Goal: Find contact information: Find contact information

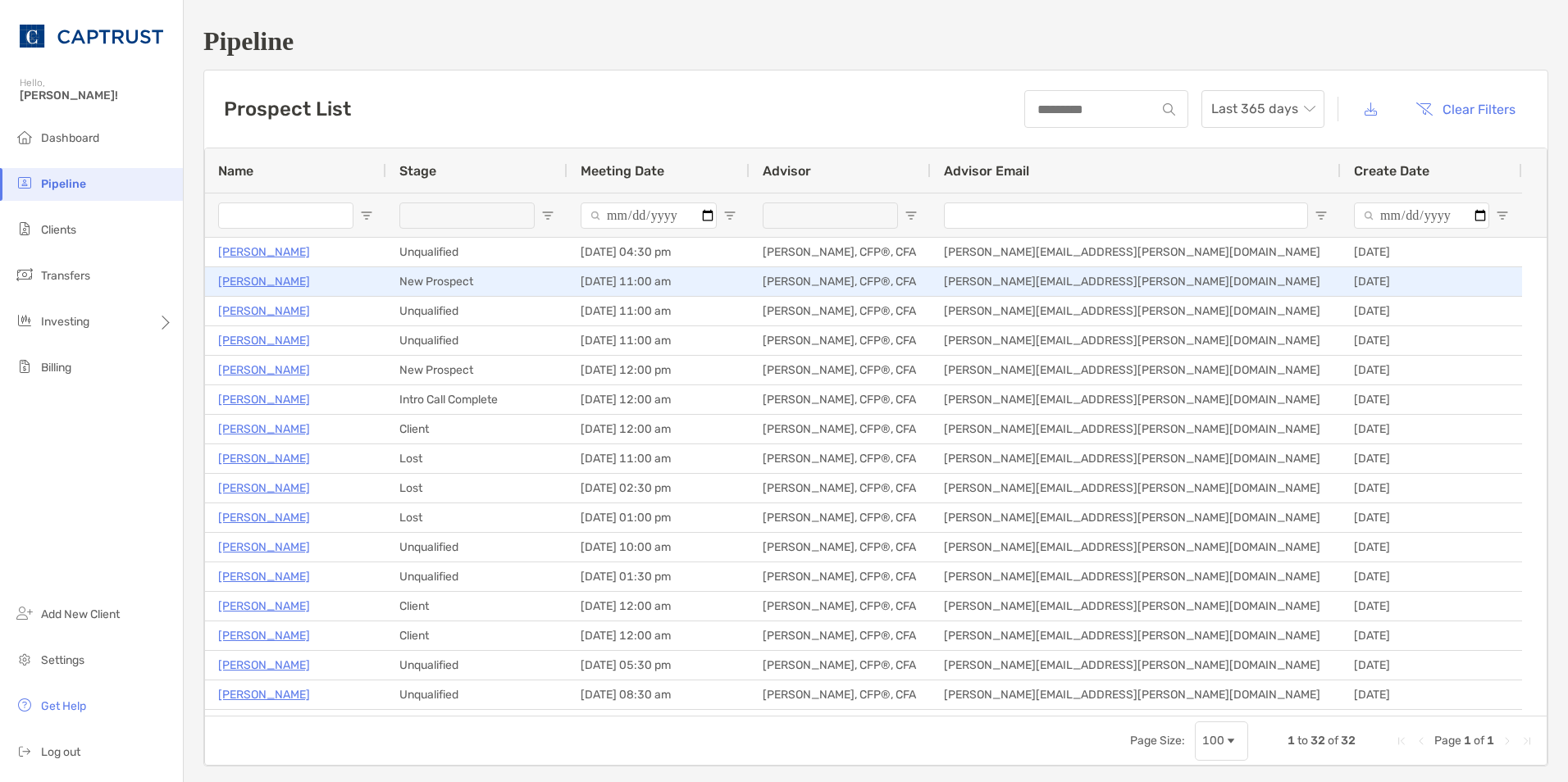
click at [254, 276] on p "[PERSON_NAME]" at bounding box center [264, 281] width 92 height 21
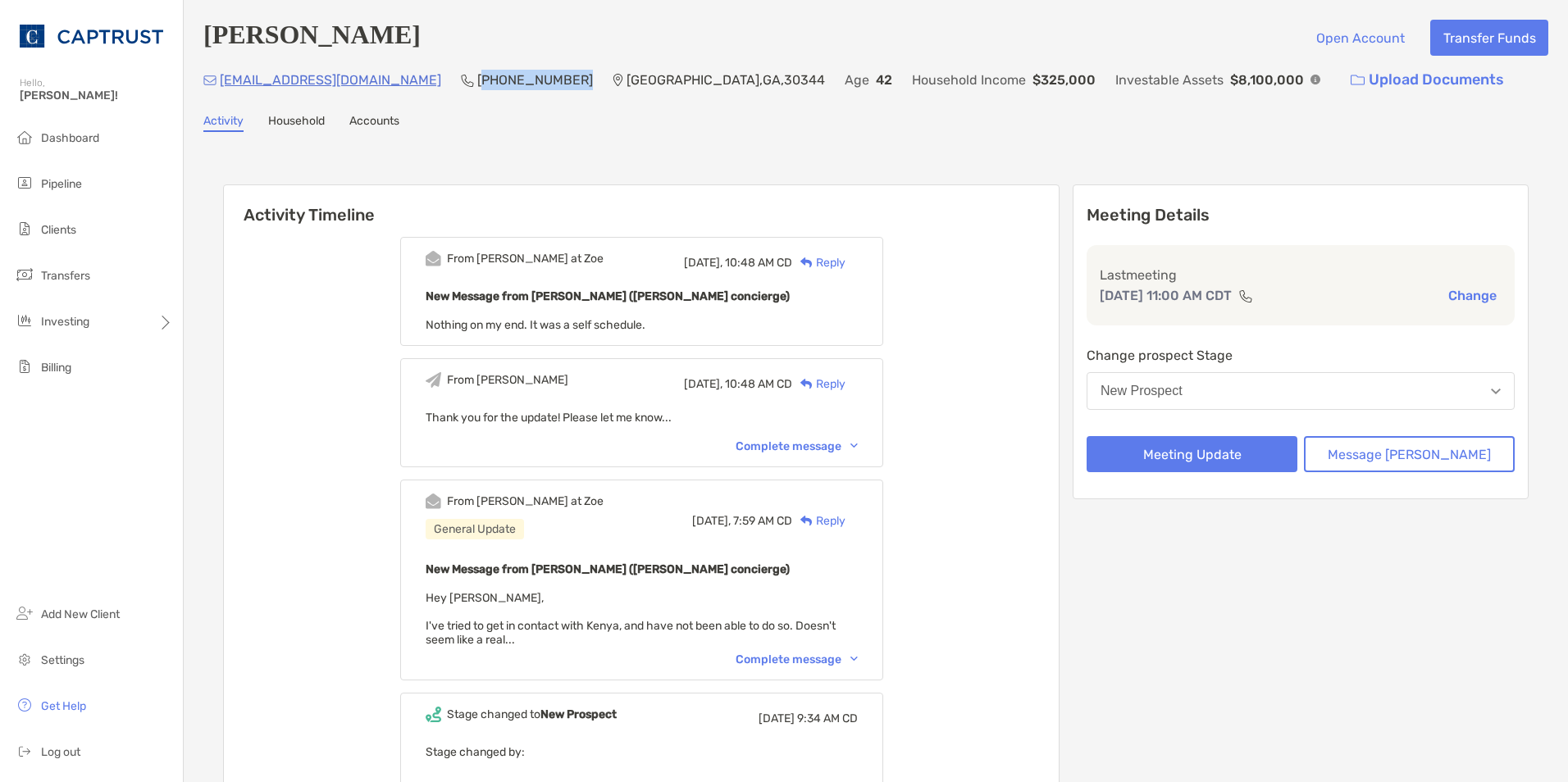
drag, startPoint x: 494, startPoint y: 83, endPoint x: 406, endPoint y: 86, distance: 88.1
click at [406, 86] on div "[EMAIL_ADDRESS][DOMAIN_NAME] (678) 936-[GEOGRAPHIC_DATA] Age [DEMOGRAPHIC_DATA]…" at bounding box center [876, 79] width 1345 height 36
click at [477, 86] on p "[PHONE_NUMBER]" at bounding box center [535, 79] width 116 height 21
click at [442, 107] on div "[PERSON_NAME] Open Account Transfer Funds [EMAIL_ADDRESS][DOMAIN_NAME] (678) 93…" at bounding box center [876, 488] width 1384 height 975
drag, startPoint x: 491, startPoint y: 85, endPoint x: 404, endPoint y: 88, distance: 87.1
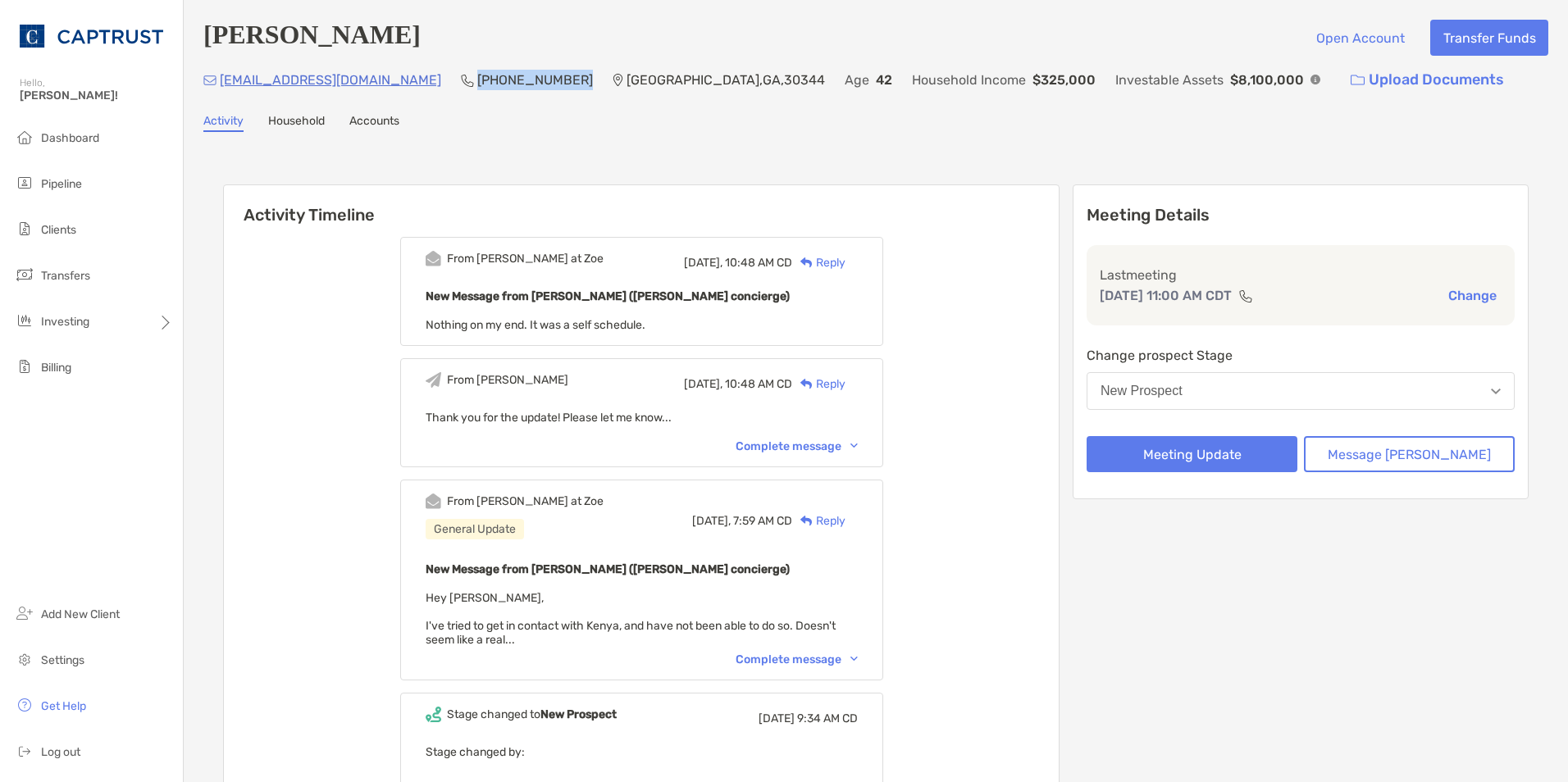
click at [477, 88] on p "[PHONE_NUMBER]" at bounding box center [535, 79] width 116 height 21
copy p "[PHONE_NUMBER]"
